Goal: Transaction & Acquisition: Subscribe to service/newsletter

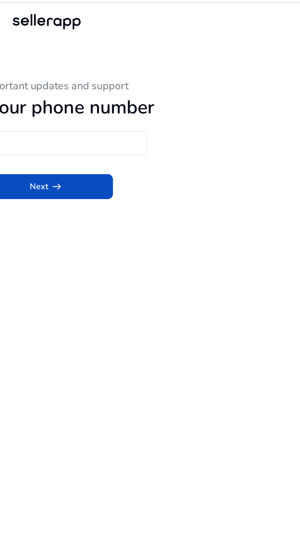
type input "****"
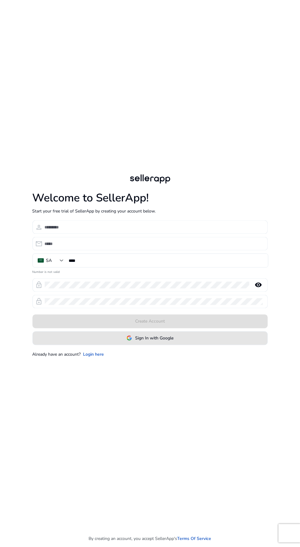
click at [180, 346] on span at bounding box center [150, 338] width 235 height 15
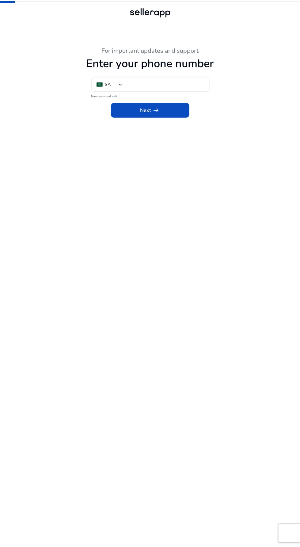
type input "****"
click at [164, 109] on span at bounding box center [150, 110] width 79 height 15
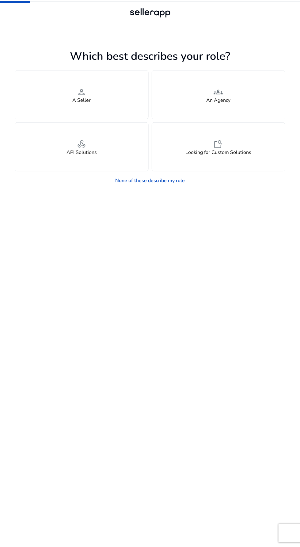
click at [232, 350] on app-seller-type "Which best describes your role? You manage your own brand or store and are look…" at bounding box center [150, 297] width 271 height 500
click at [112, 108] on div "person A Seller" at bounding box center [81, 95] width 133 height 48
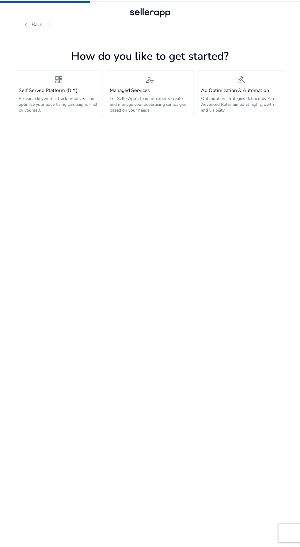
click at [247, 148] on app-personalize "How do you like to get started? dashboard Self Served Platform (DIY) Research k…" at bounding box center [150, 297] width 271 height 500
click at [196, 164] on app-personalize "How do you like to get started? dashboard Self Served Platform (DIY) Research k…" at bounding box center [150, 297] width 271 height 500
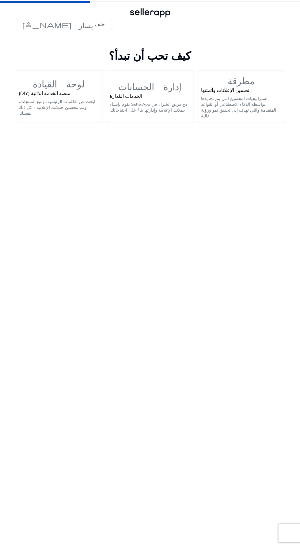
click at [50, 102] on font "ابحث عن الكلمات الرئيسية، وتتبع المنتجات، وقم بتحسين حملاتك الإعلانية - كل ذلك …" at bounding box center [57, 107] width 77 height 17
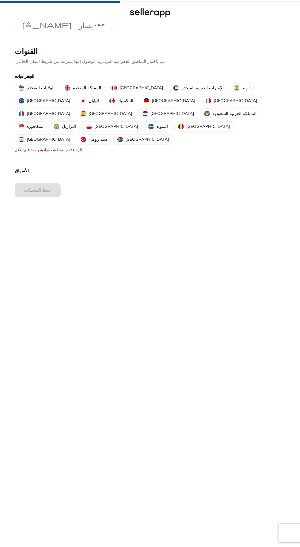
click at [36, 89] on font "الولايات المتحدة" at bounding box center [41, 88] width 28 height 6
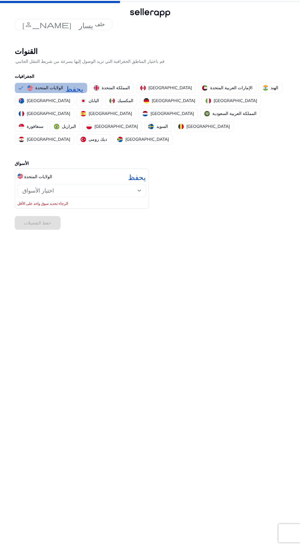
click at [140, 190] on div at bounding box center [140, 191] width 4 height 2
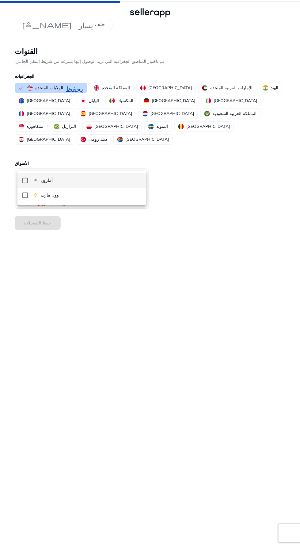
click at [41, 182] on font "أمازون" at bounding box center [47, 181] width 12 height 6
click at [124, 242] on div at bounding box center [150, 273] width 300 height 547
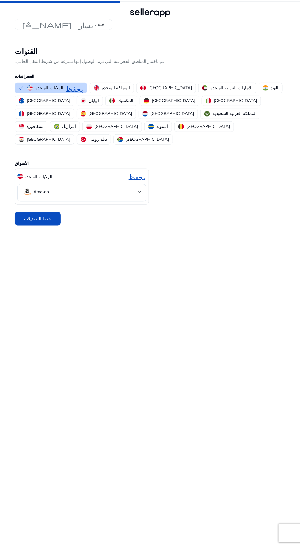
click at [58, 212] on span at bounding box center [38, 219] width 46 height 15
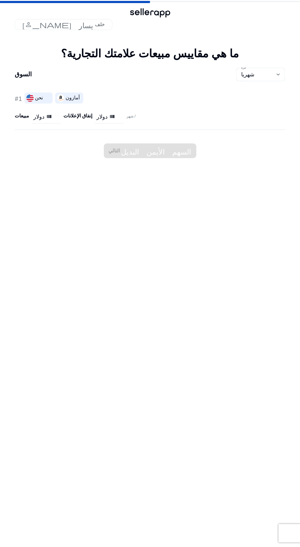
click at [118, 152] on span "التالي السهم الأيمن البديل" at bounding box center [150, 151] width 93 height 15
click at [113, 148] on span "التالي السهم الأيمن البديل" at bounding box center [150, 151] width 93 height 15
